Goal: Find specific page/section: Find specific page/section

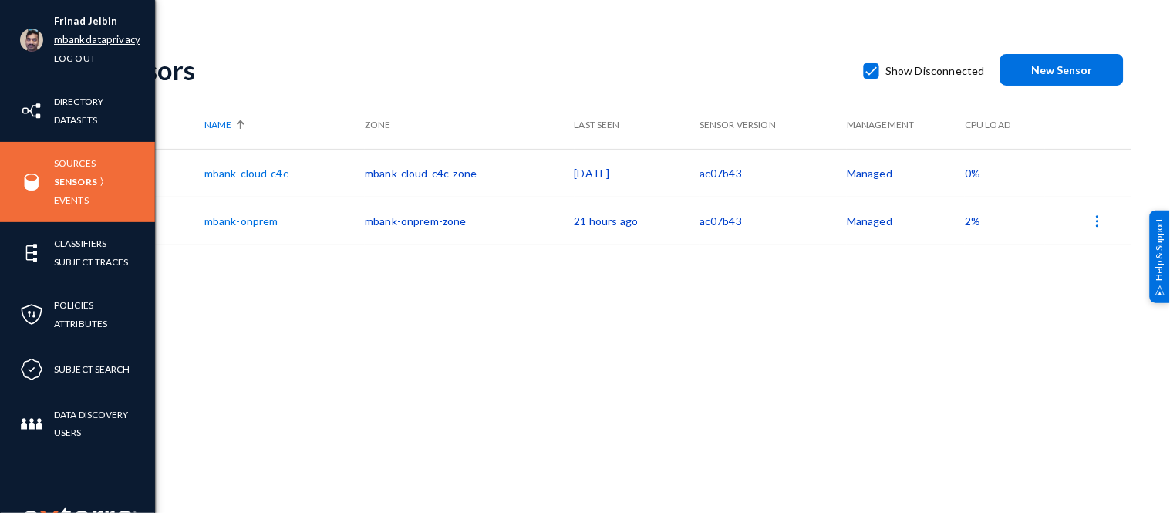
click at [71, 39] on link "mbankdataprivacy" at bounding box center [97, 40] width 86 height 18
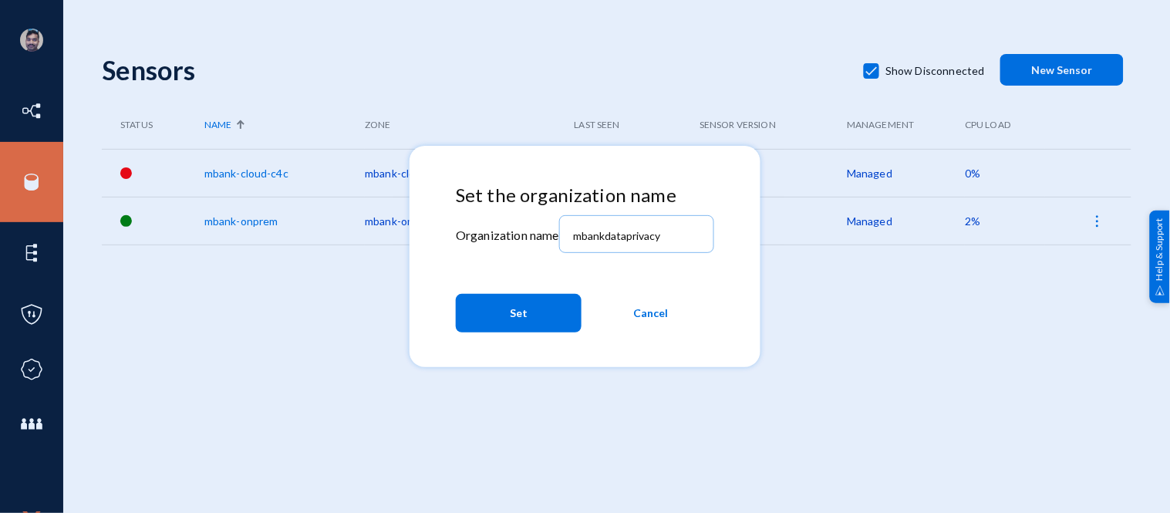
click at [646, 311] on span "Cancel" at bounding box center [651, 313] width 35 height 28
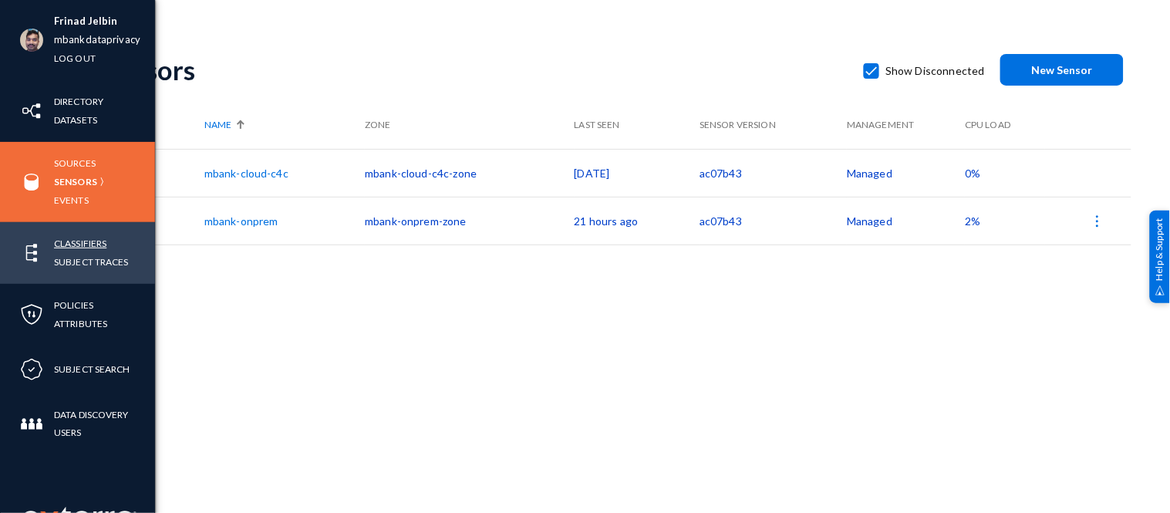
click at [90, 243] on link "Classifiers" at bounding box center [80, 244] width 52 height 18
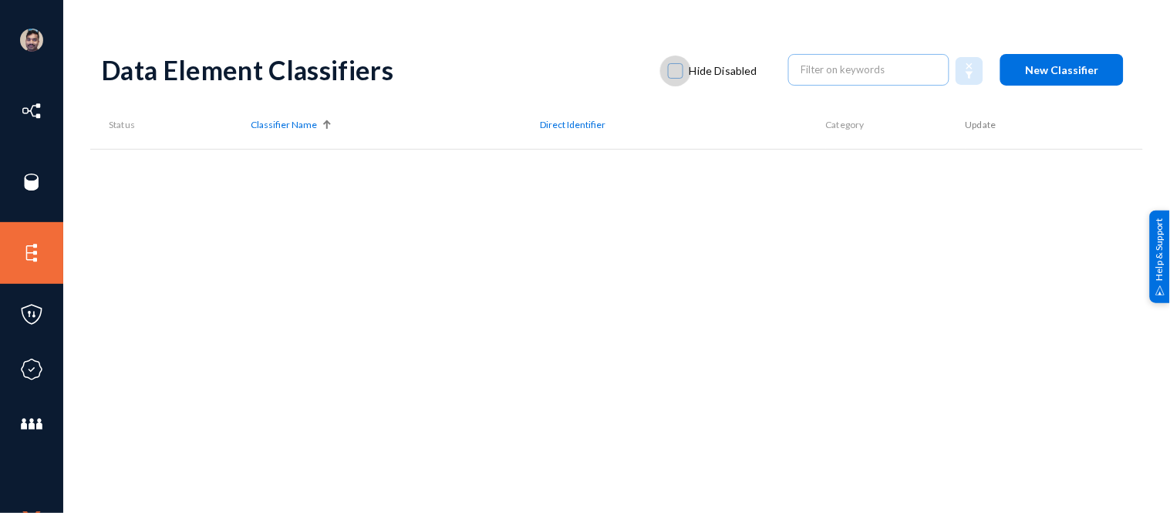
click at [671, 69] on span at bounding box center [675, 70] width 15 height 15
checkbox input "true"
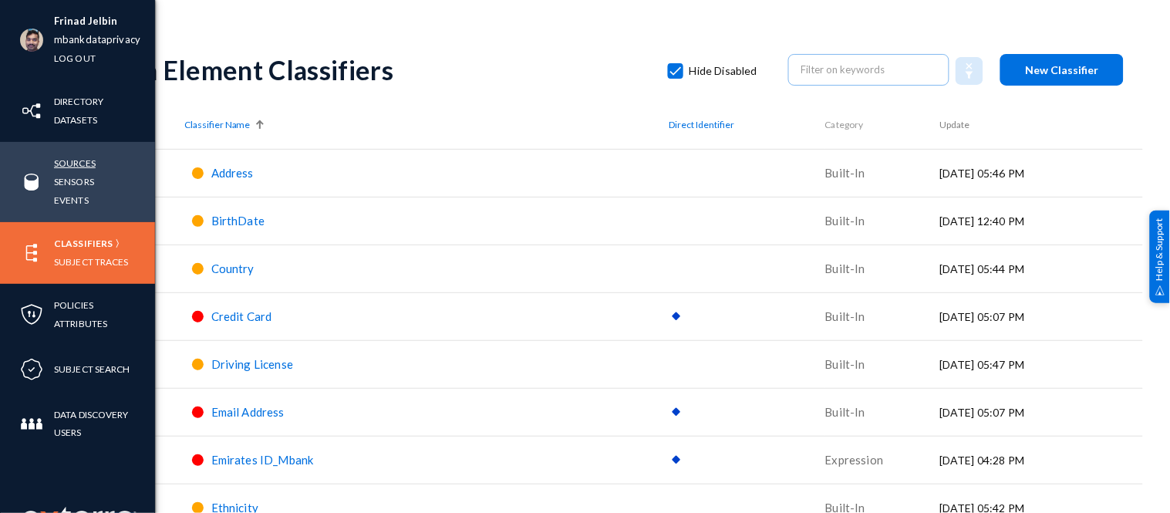
click at [65, 160] on link "Sources" at bounding box center [75, 163] width 42 height 18
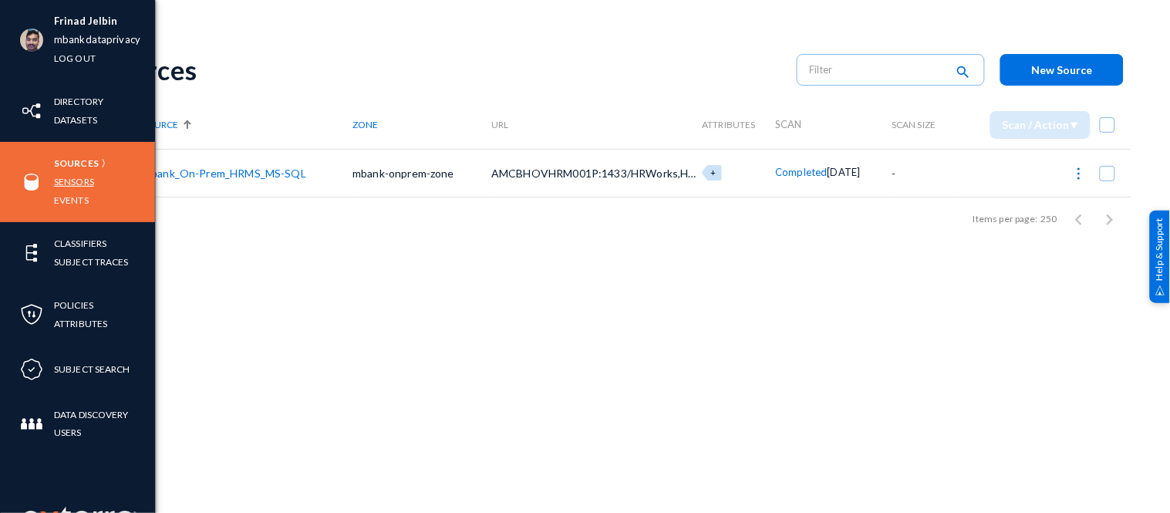
click at [72, 179] on link "Sensors" at bounding box center [74, 182] width 40 height 18
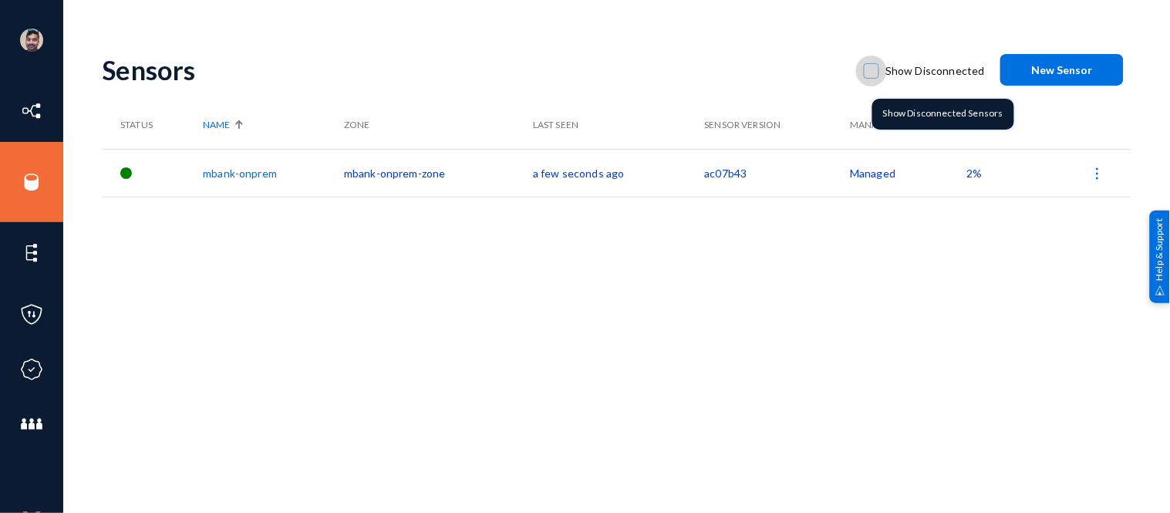
click at [874, 70] on span at bounding box center [871, 70] width 15 height 15
click at [873, 78] on input "Show Disconnected" at bounding box center [872, 79] width 2 height 2
checkbox input "true"
